Goal: Check status: Check status

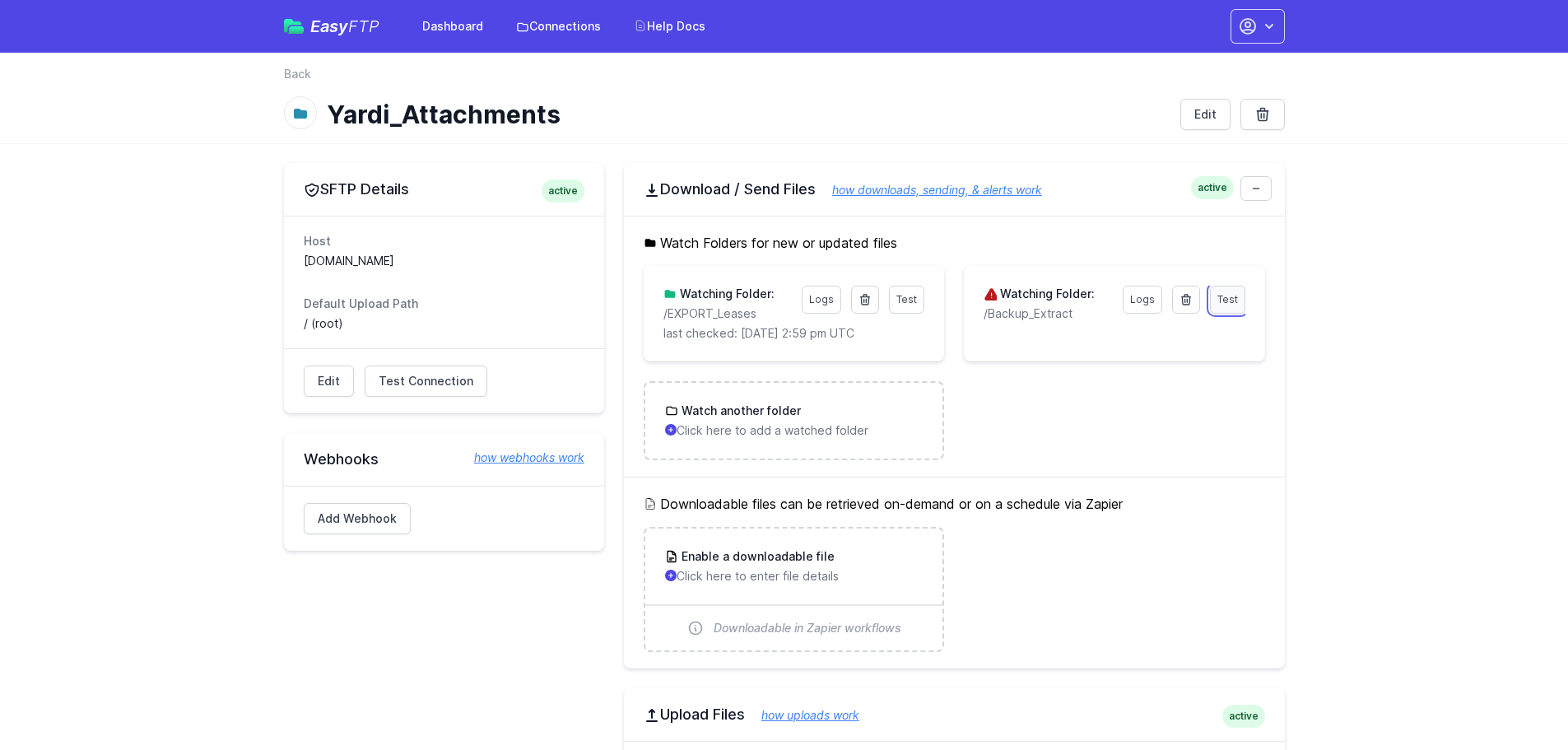
click at [1222, 296] on span "Test" at bounding box center [1227, 299] width 21 height 12
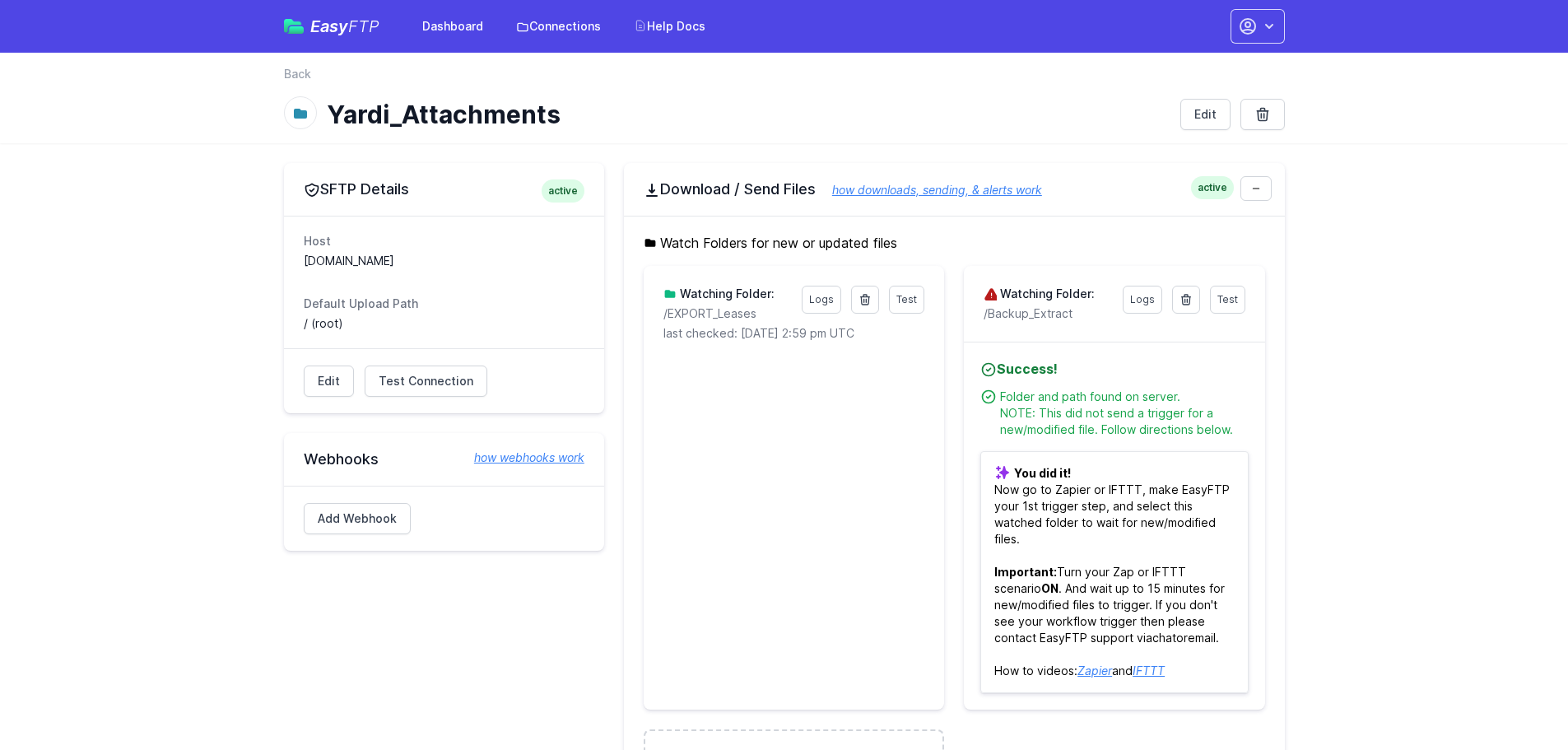
click at [1208, 377] on h4 "Success!" at bounding box center [1114, 369] width 268 height 20
click at [831, 492] on li "Test Logs Watching Folder: /EXPORT_Leases last checked: [DATE] 2:59 pm UTC Resu…" at bounding box center [793, 487] width 300 height 444
click at [1259, 185] on icon at bounding box center [1256, 189] width 10 height 10
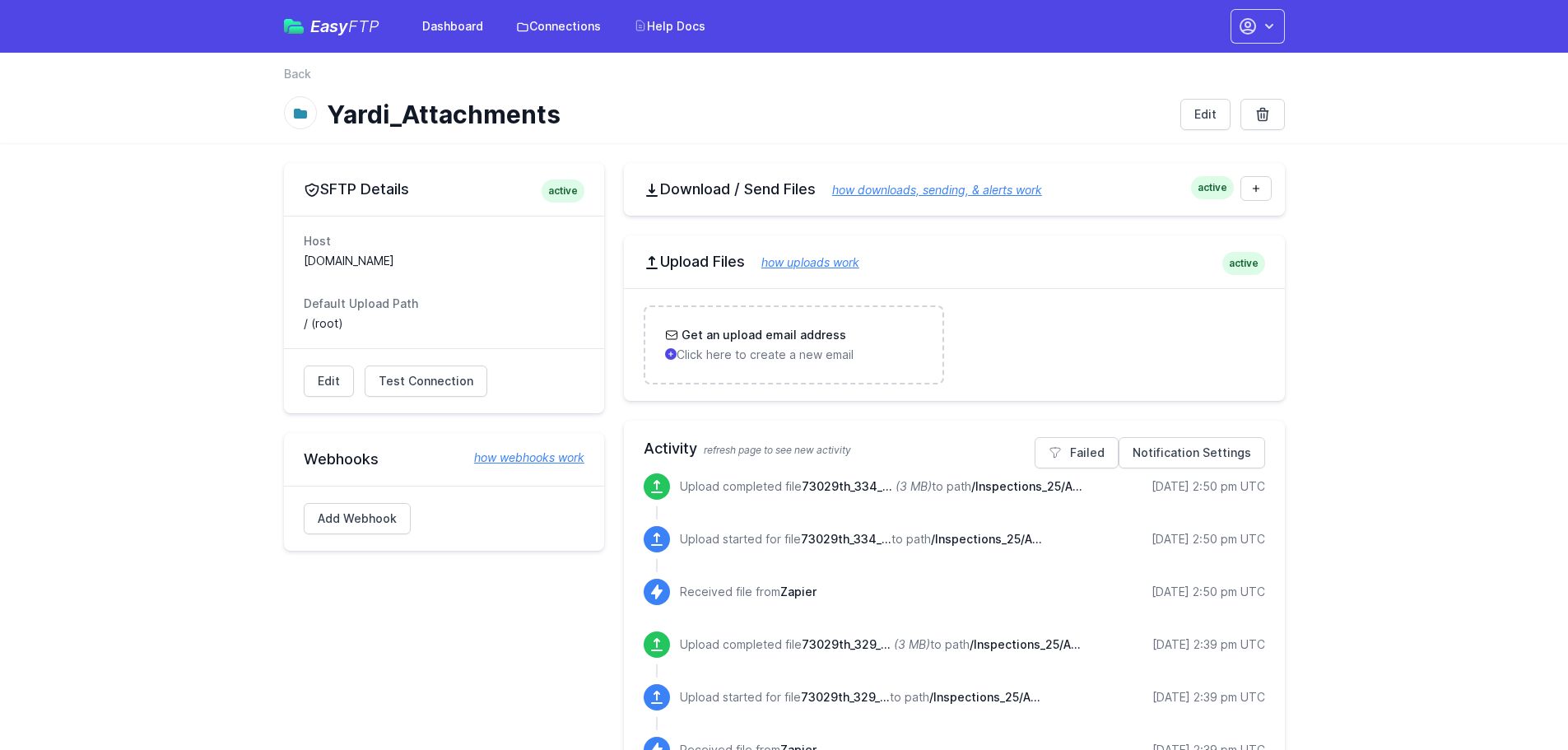
click at [1040, 298] on div "Get an upload email address Click here to create a new email" at bounding box center [953, 345] width 661 height 113
click at [1054, 273] on div "active Upload Files how uploads work" at bounding box center [953, 261] width 661 height 52
